Goal: Task Accomplishment & Management: Complete application form

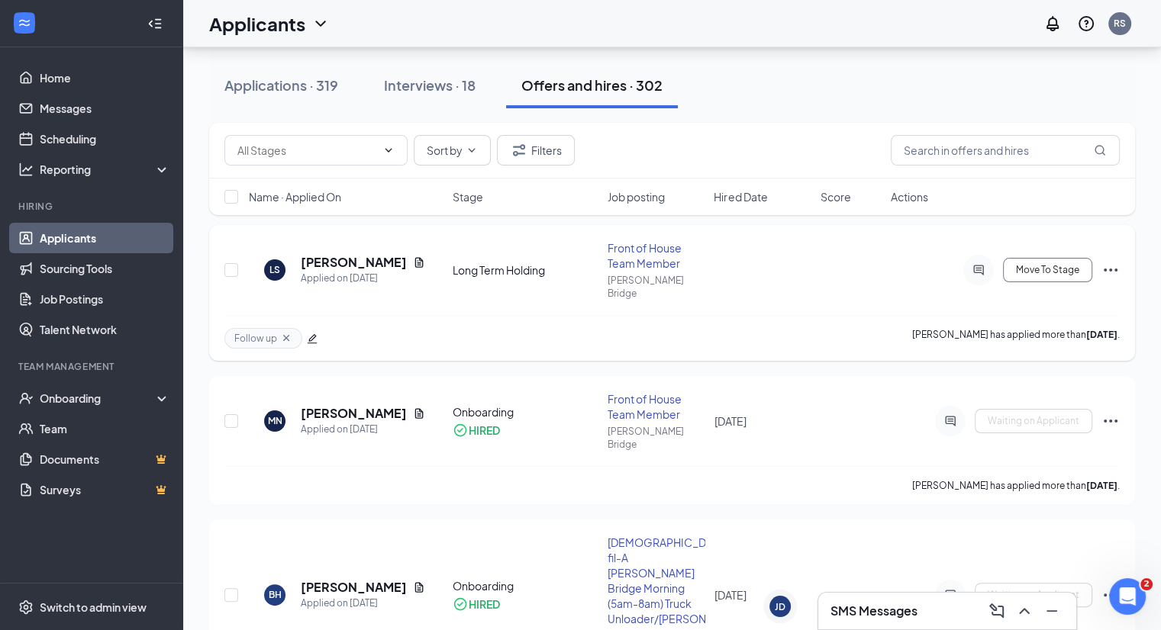
scroll to position [143, 0]
click at [436, 98] on button "Interviews · 18" at bounding box center [430, 86] width 122 height 46
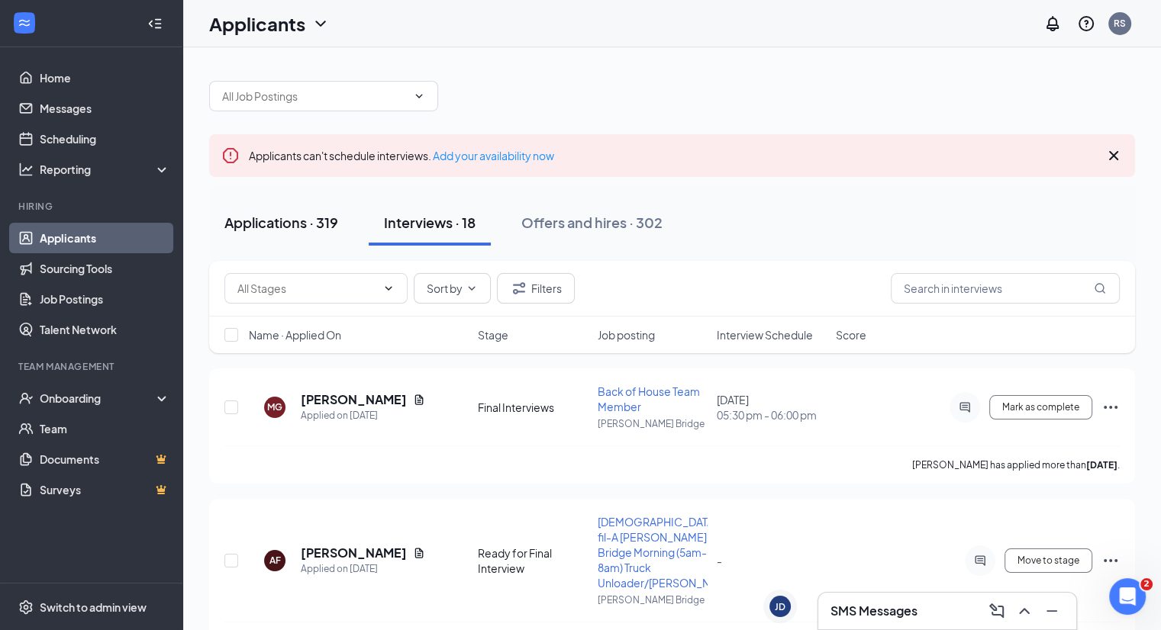
click at [296, 213] on div "Applications · 319" at bounding box center [281, 222] width 114 height 19
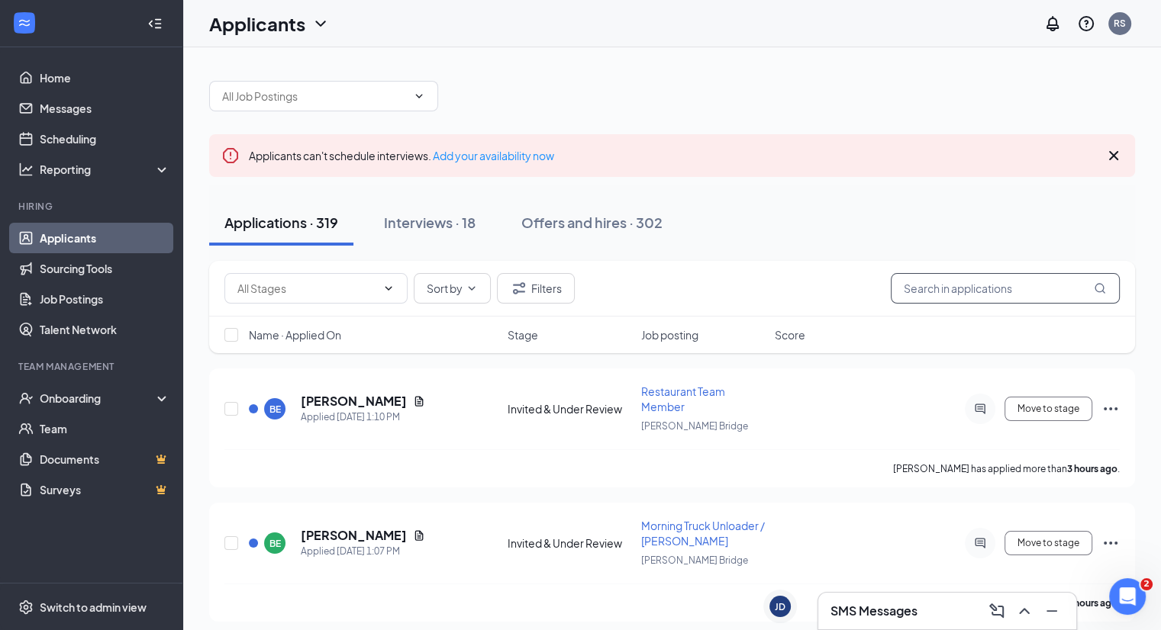
click at [920, 294] on input "text" at bounding box center [1005, 288] width 229 height 31
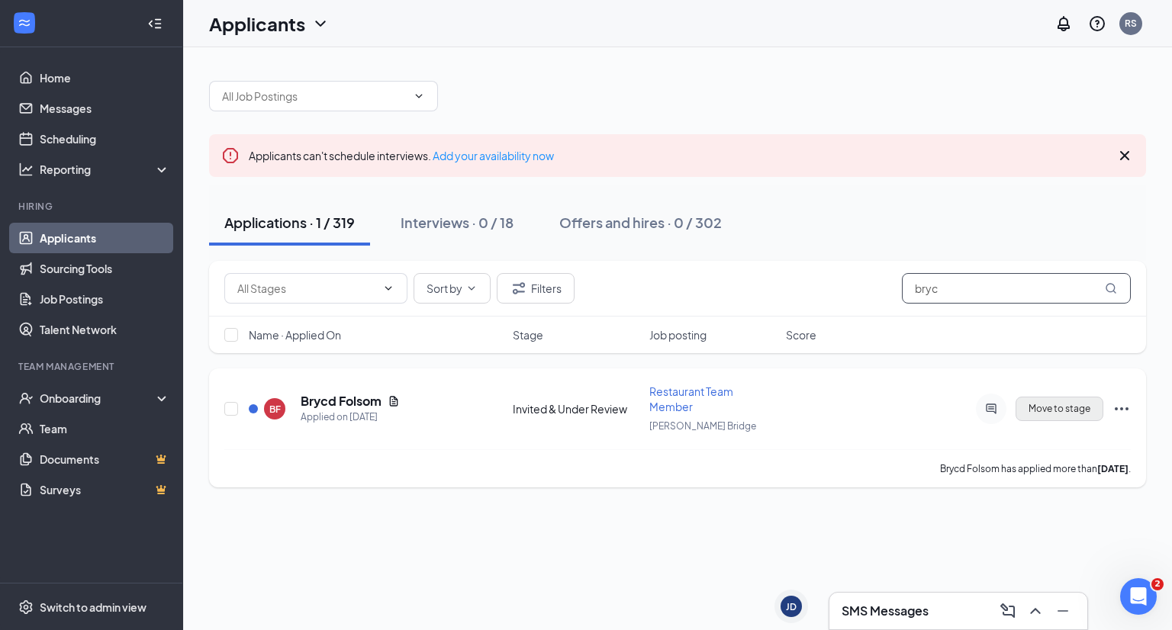
type input "bryc"
click at [1061, 406] on button "Move to stage" at bounding box center [1060, 409] width 88 height 24
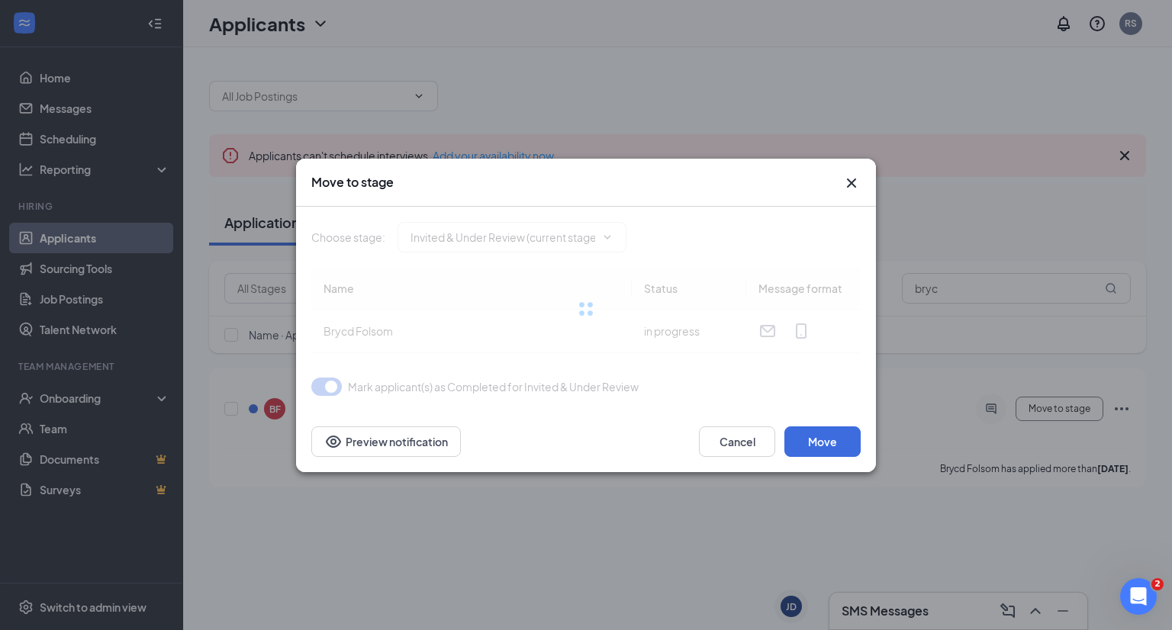
type input "Offer Letter/Onboarding (final stage)"
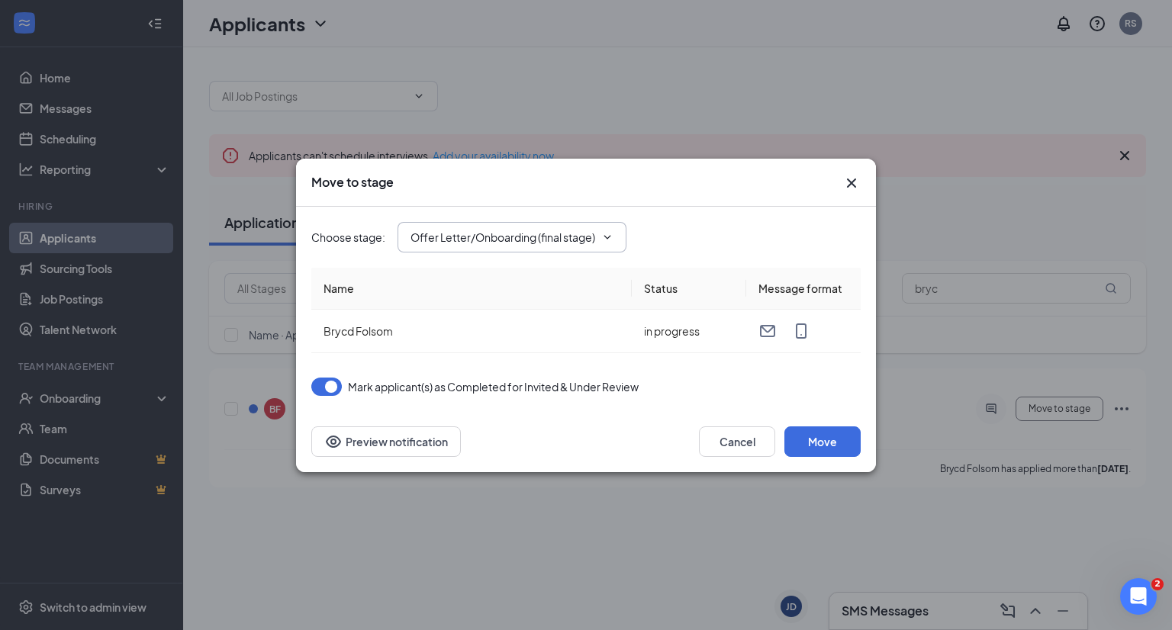
click at [584, 244] on input "Offer Letter/Onboarding (final stage)" at bounding box center [503, 237] width 185 height 17
click at [681, 237] on div "Choose stage : Offer Letter/Onboarding (final stage) Application Invited & Unde…" at bounding box center [585, 237] width 549 height 31
click at [832, 440] on button "Move" at bounding box center [822, 442] width 76 height 31
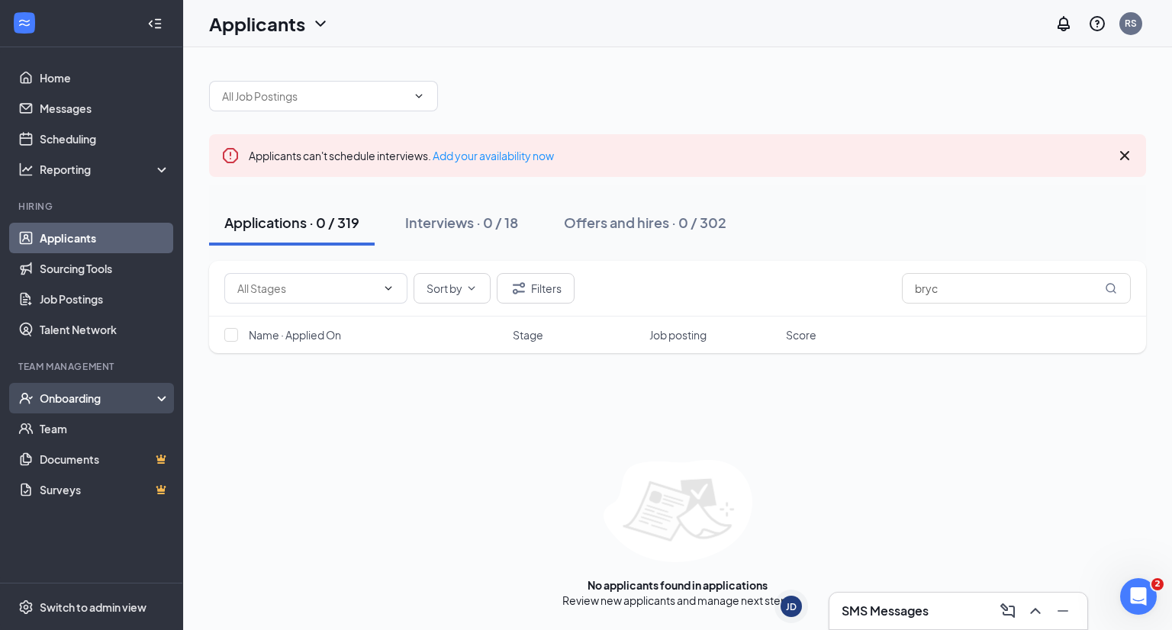
click at [92, 388] on div "Onboarding" at bounding box center [91, 398] width 183 height 31
click at [92, 411] on div "Onboarding" at bounding box center [91, 398] width 183 height 31
click at [91, 408] on div "Onboarding" at bounding box center [91, 398] width 183 height 31
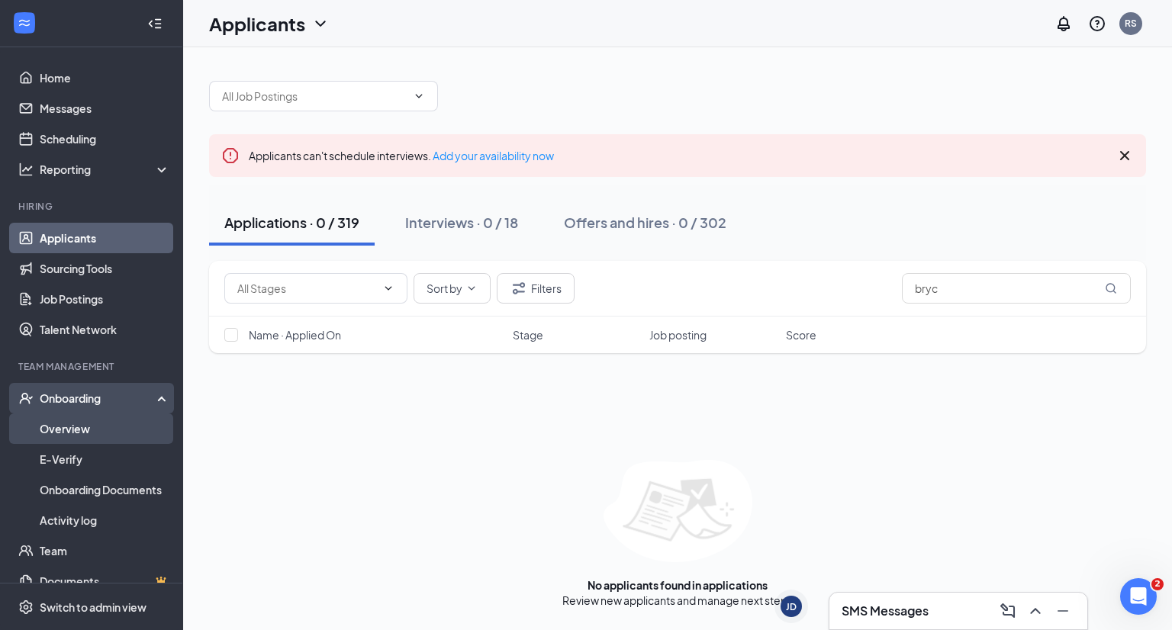
click at [86, 420] on link "Overview" at bounding box center [105, 429] width 130 height 31
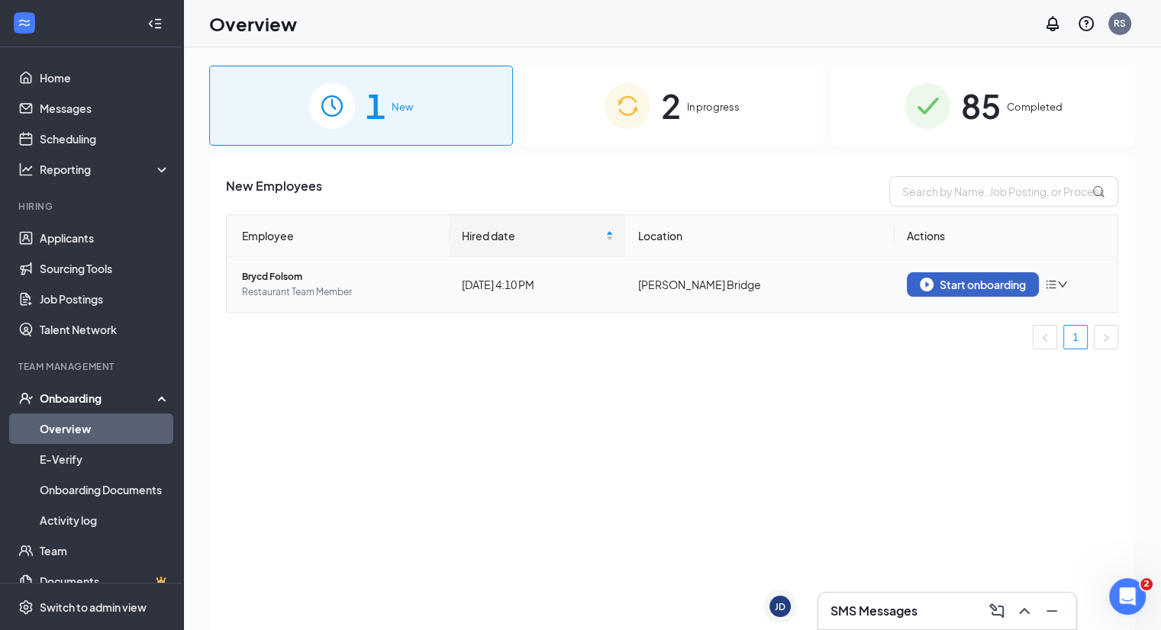
click at [1007, 275] on button "Start onboarding" at bounding box center [973, 284] width 132 height 24
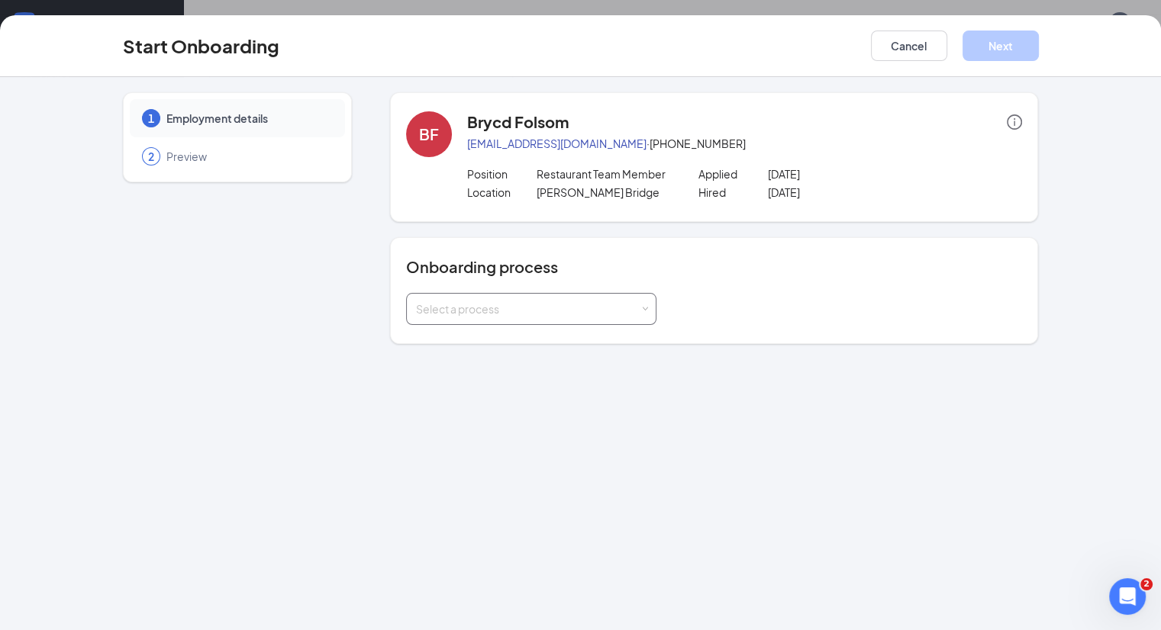
click at [496, 305] on div "Select a process" at bounding box center [528, 308] width 224 height 15
click at [469, 335] on span "New Team Member Onboarding" at bounding box center [452, 340] width 159 height 14
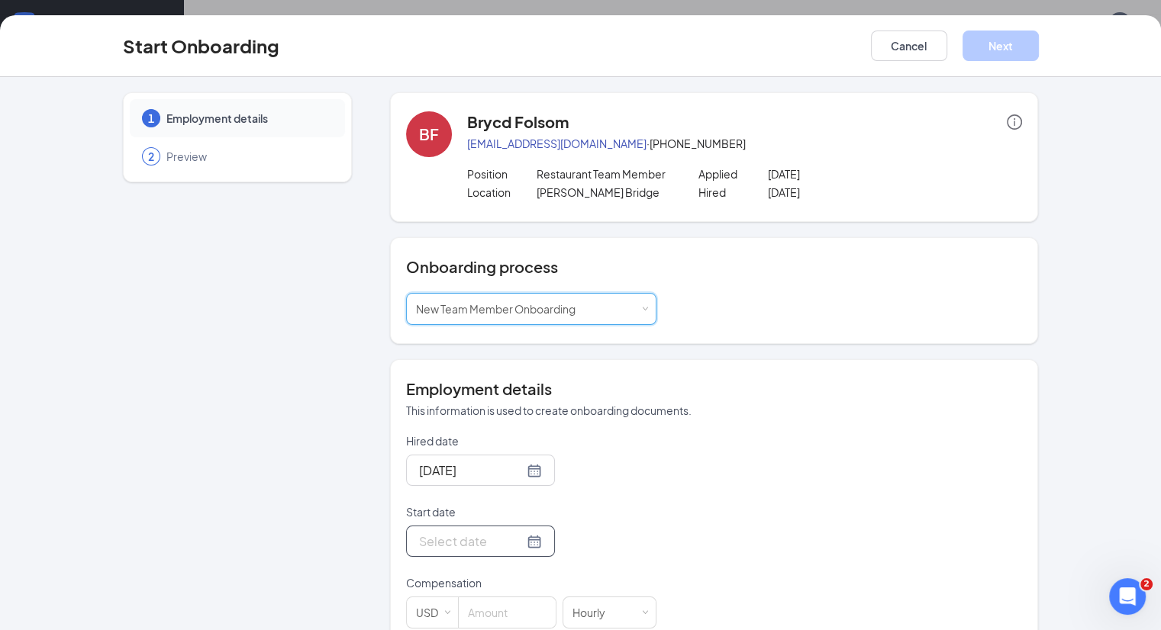
click at [485, 541] on div at bounding box center [480, 541] width 123 height 19
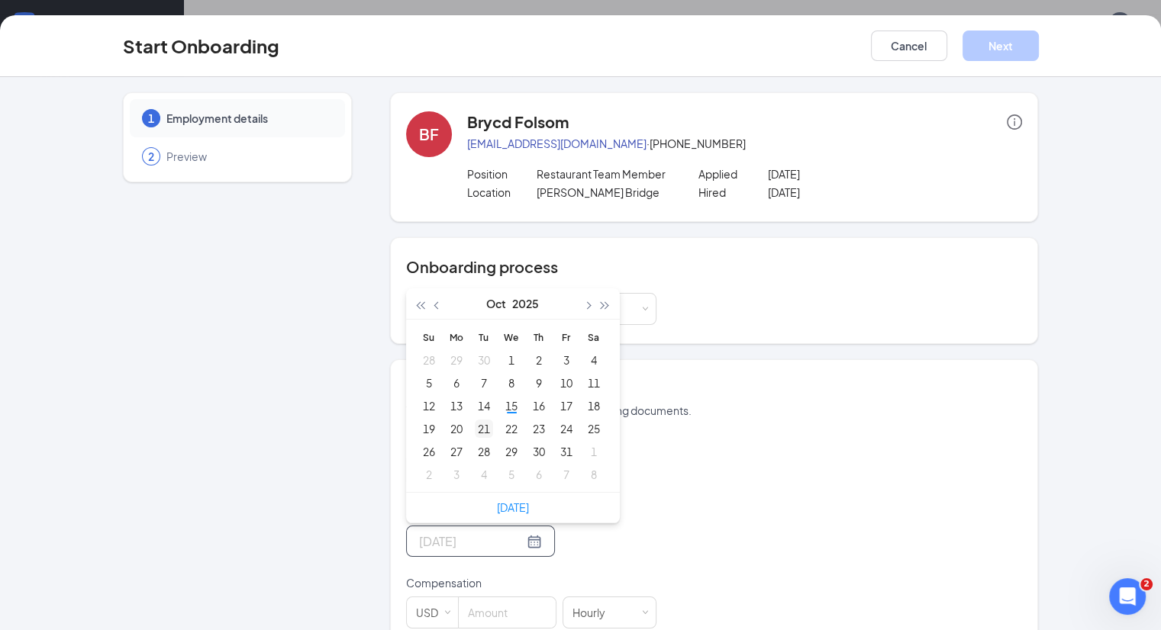
type input "[DATE]"
click at [475, 428] on div "21" at bounding box center [484, 429] width 18 height 18
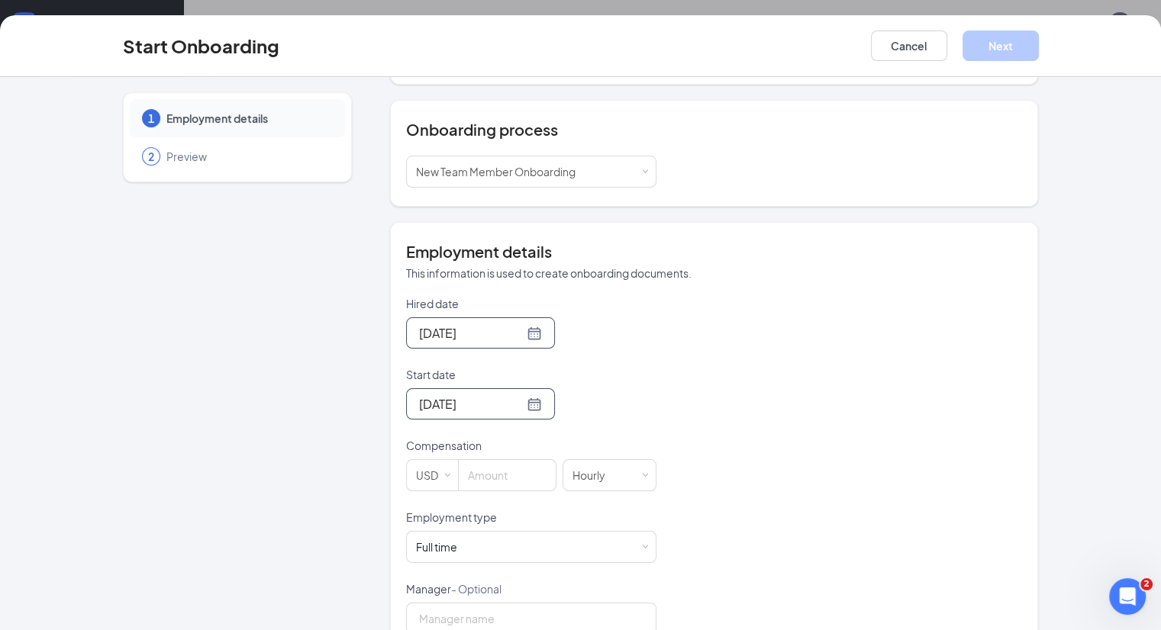
scroll to position [137, 0]
click at [471, 475] on input at bounding box center [507, 475] width 97 height 31
type input "12"
click at [463, 546] on div "Full time Works 30+ hours per week and is reasonably expected to work" at bounding box center [531, 547] width 230 height 31
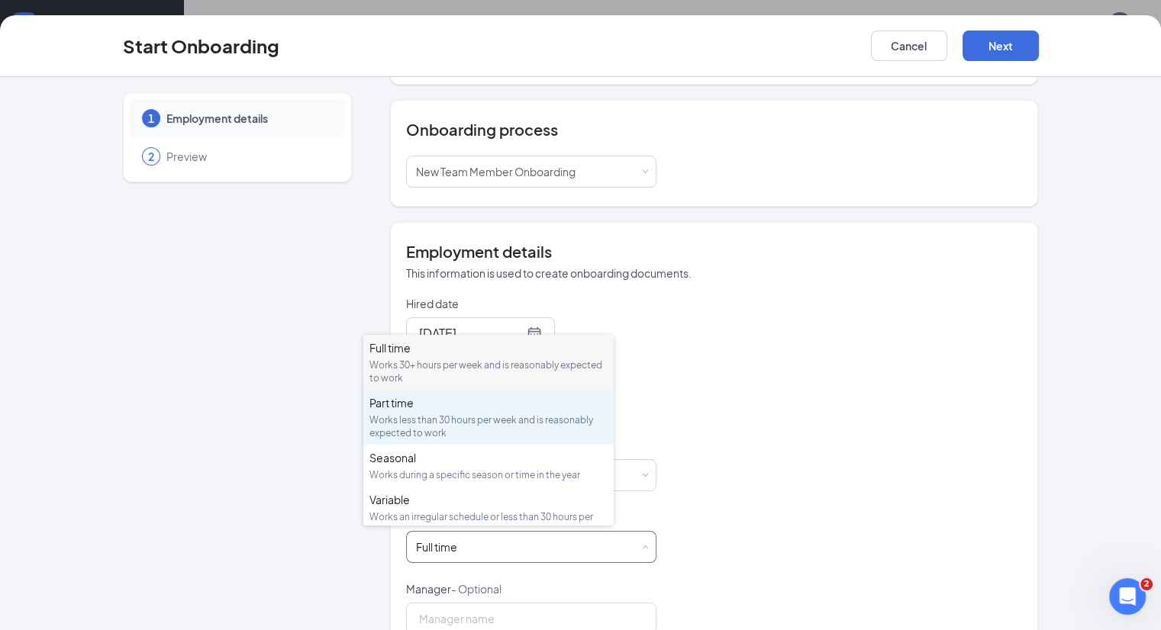
click at [418, 409] on div "Part time" at bounding box center [488, 402] width 238 height 15
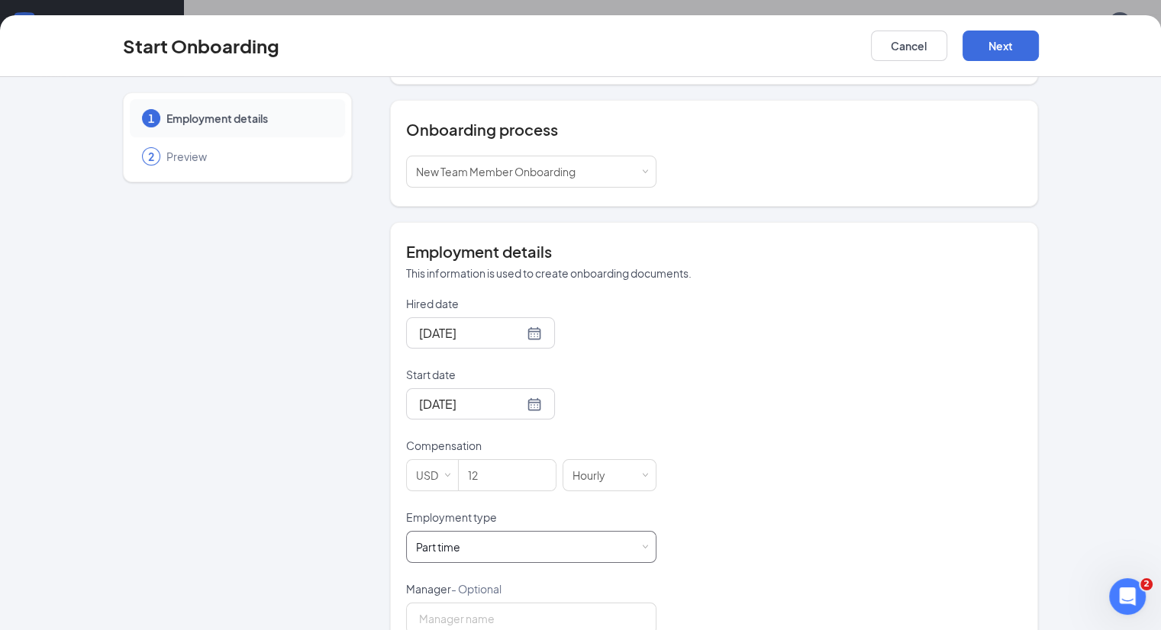
scroll to position [335, 0]
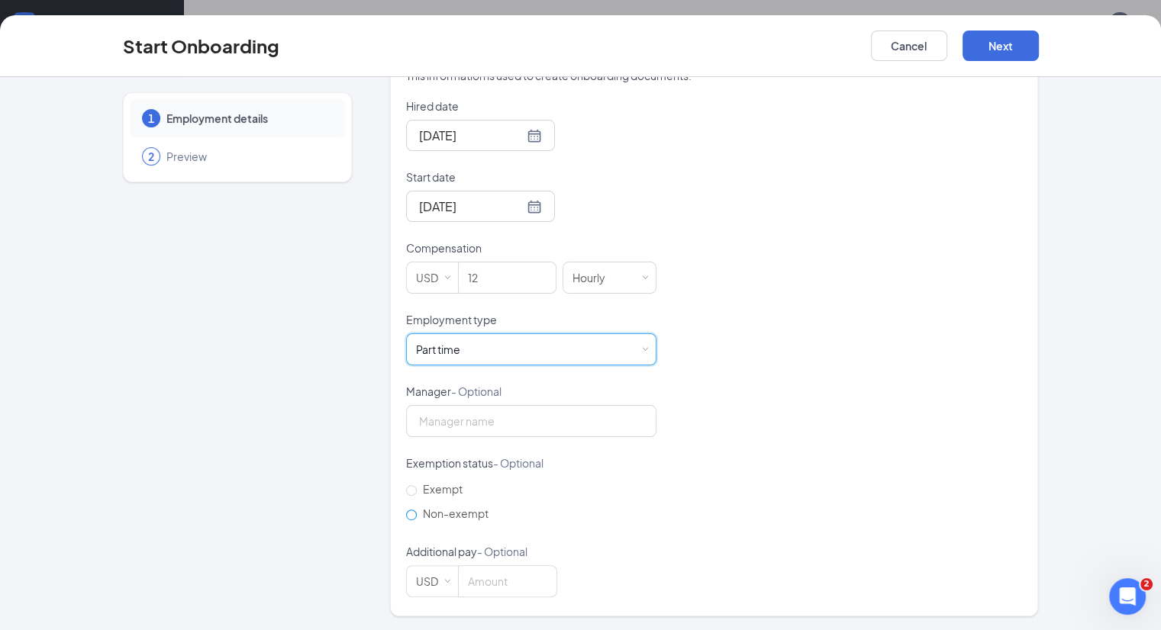
click at [417, 510] on span "Non-exempt" at bounding box center [456, 514] width 78 height 14
click at [414, 510] on input "Non-exempt" at bounding box center [411, 515] width 11 height 11
radio input "true"
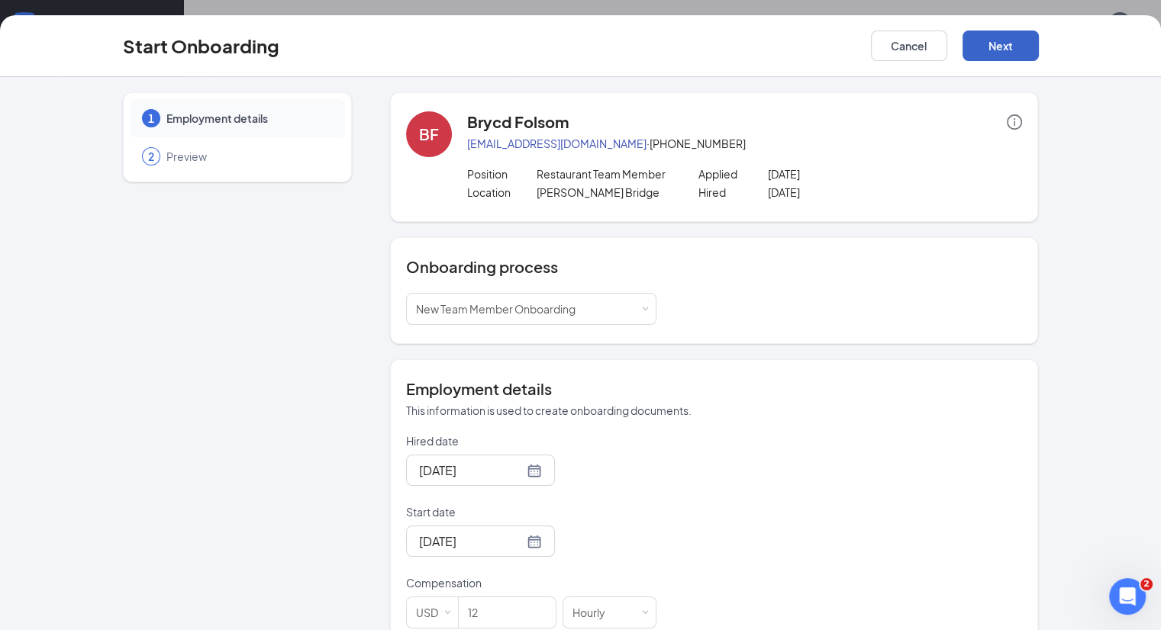
click at [1039, 40] on button "Next" at bounding box center [1000, 46] width 76 height 31
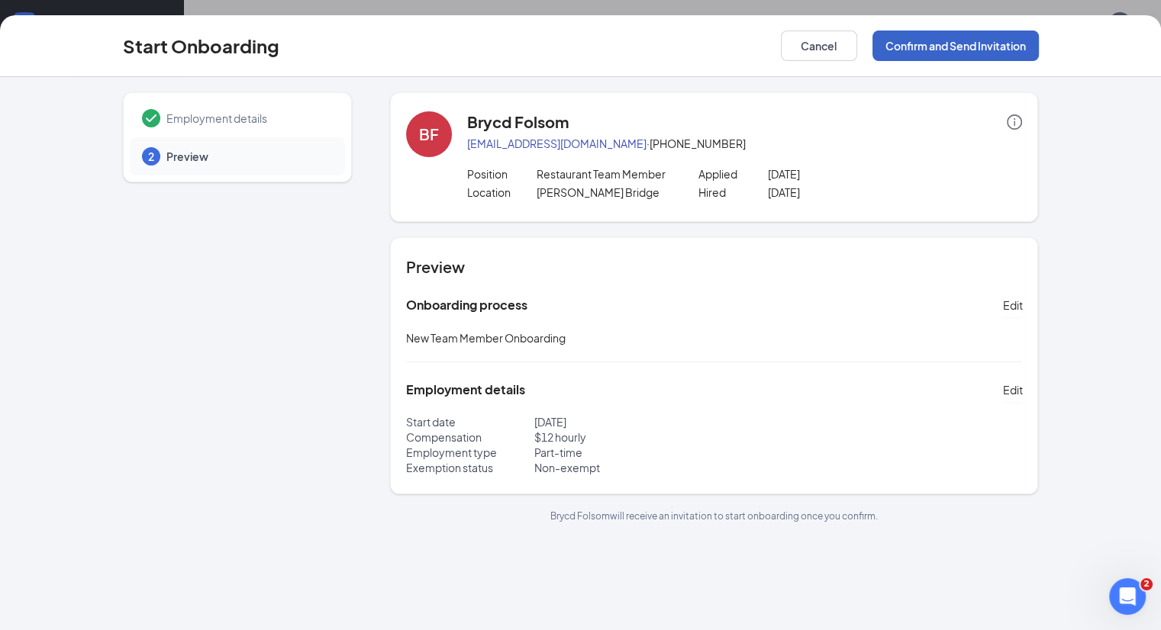
click at [1000, 31] on button "Confirm and Send Invitation" at bounding box center [955, 46] width 166 height 31
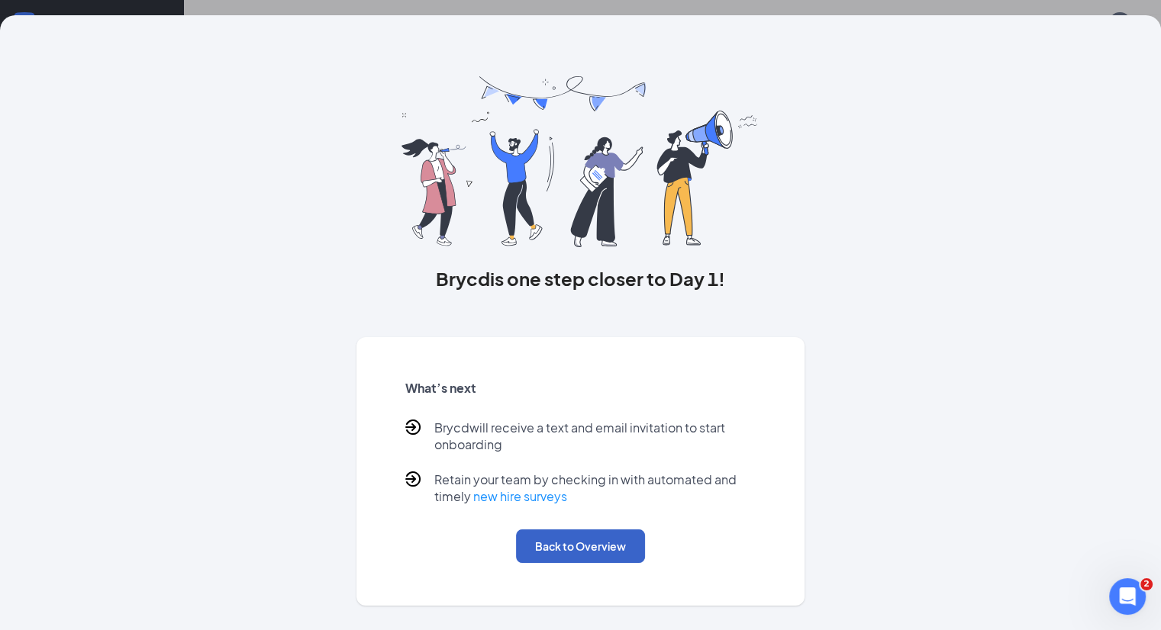
click at [539, 563] on button "Back to Overview" at bounding box center [580, 547] width 129 height 34
